Goal: Task Accomplishment & Management: Manage account settings

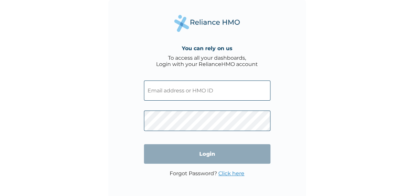
type input "[PERSON_NAME][EMAIL_ADDRESS][PERSON_NAME][DOMAIN_NAME]"
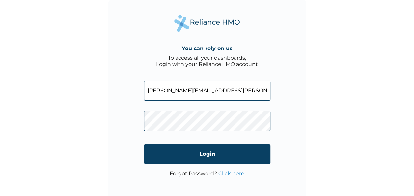
click at [212, 132] on span at bounding box center [207, 119] width 127 height 30
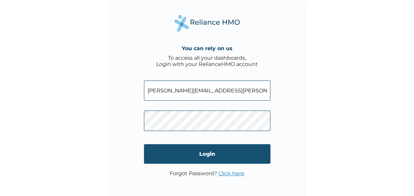
click at [197, 158] on input "Login" at bounding box center [207, 153] width 127 height 19
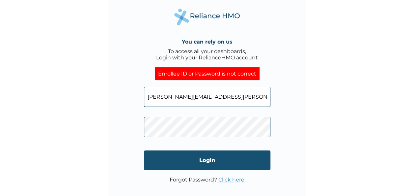
click at [206, 162] on input "Login" at bounding box center [207, 159] width 127 height 19
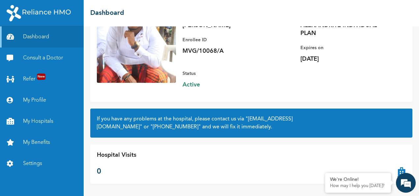
scroll to position [72, 0]
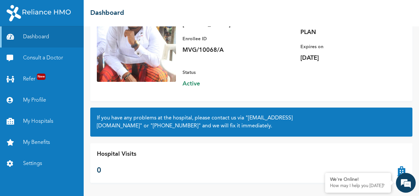
click at [398, 168] on icon at bounding box center [402, 163] width 9 height 26
click at [326, 172] on em at bounding box center [325, 173] width 7 height 7
click at [398, 172] on icon at bounding box center [402, 163] width 9 height 26
click at [398, 171] on icon at bounding box center [402, 163] width 9 height 26
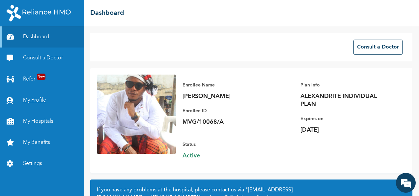
click at [28, 98] on link "My Profile" at bounding box center [42, 100] width 84 height 21
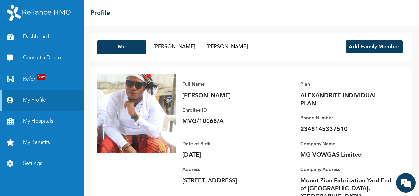
scroll to position [39, 0]
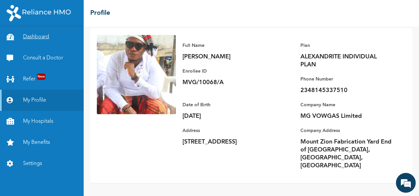
click at [42, 41] on link "Dashboard" at bounding box center [42, 36] width 84 height 21
